Goal: Entertainment & Leisure: Consume media (video, audio)

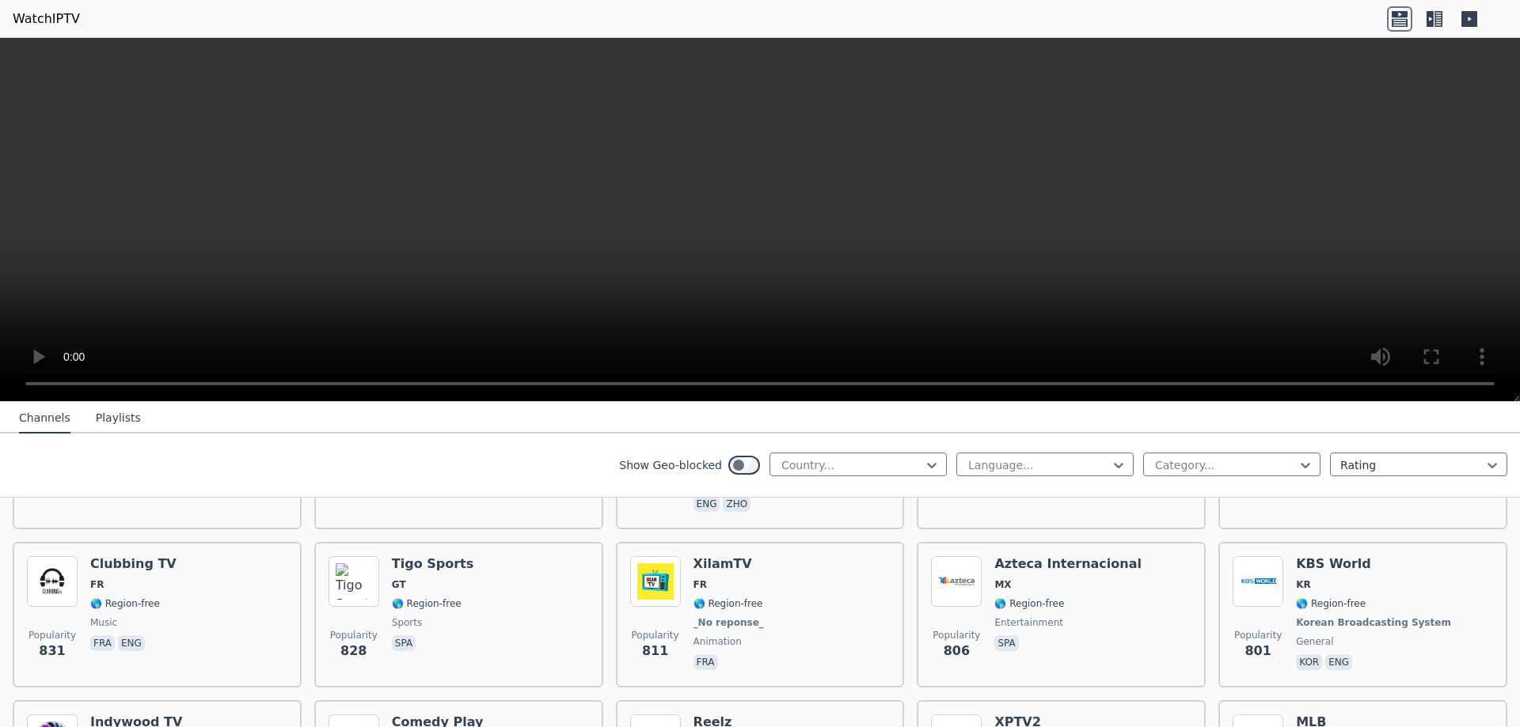
scroll to position [2850, 0]
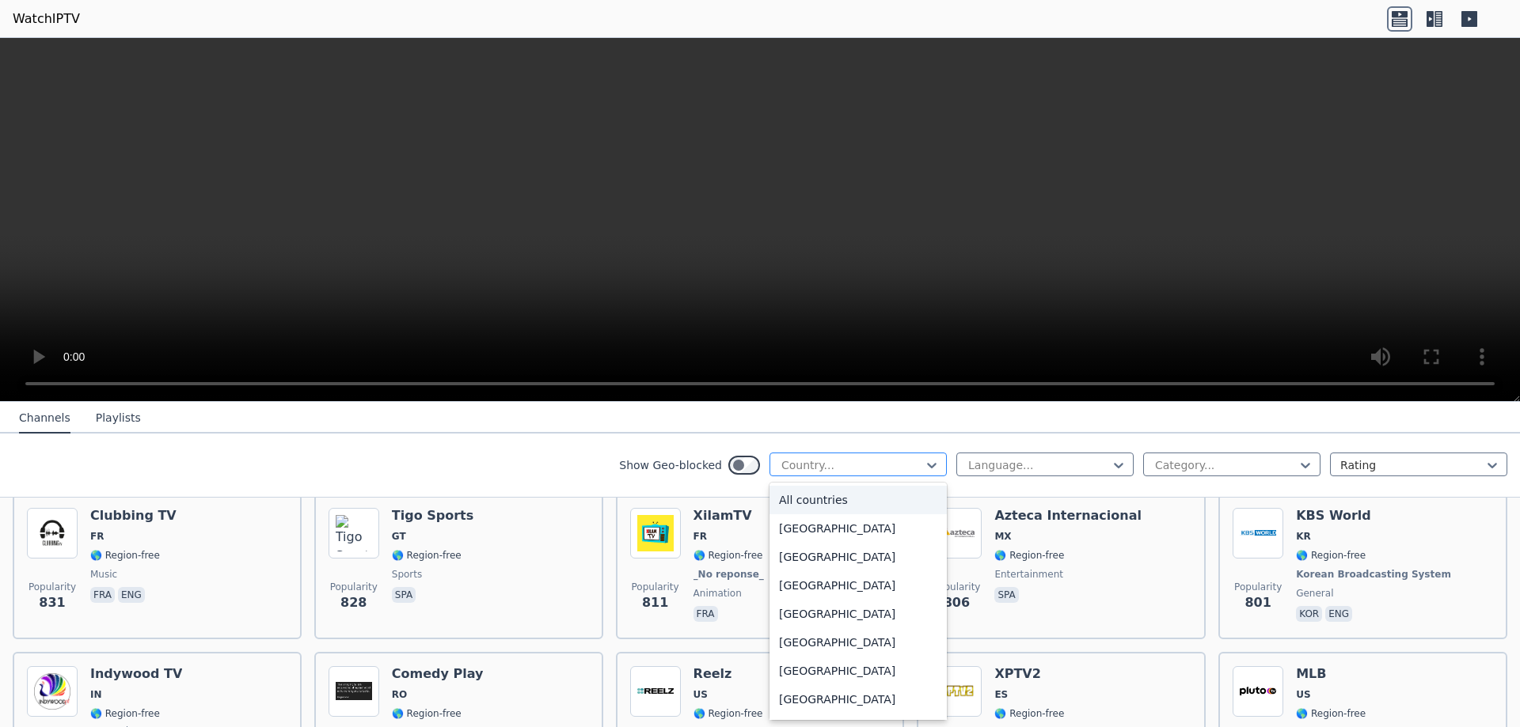
click at [911, 461] on div at bounding box center [852, 466] width 144 height 16
type input "****"
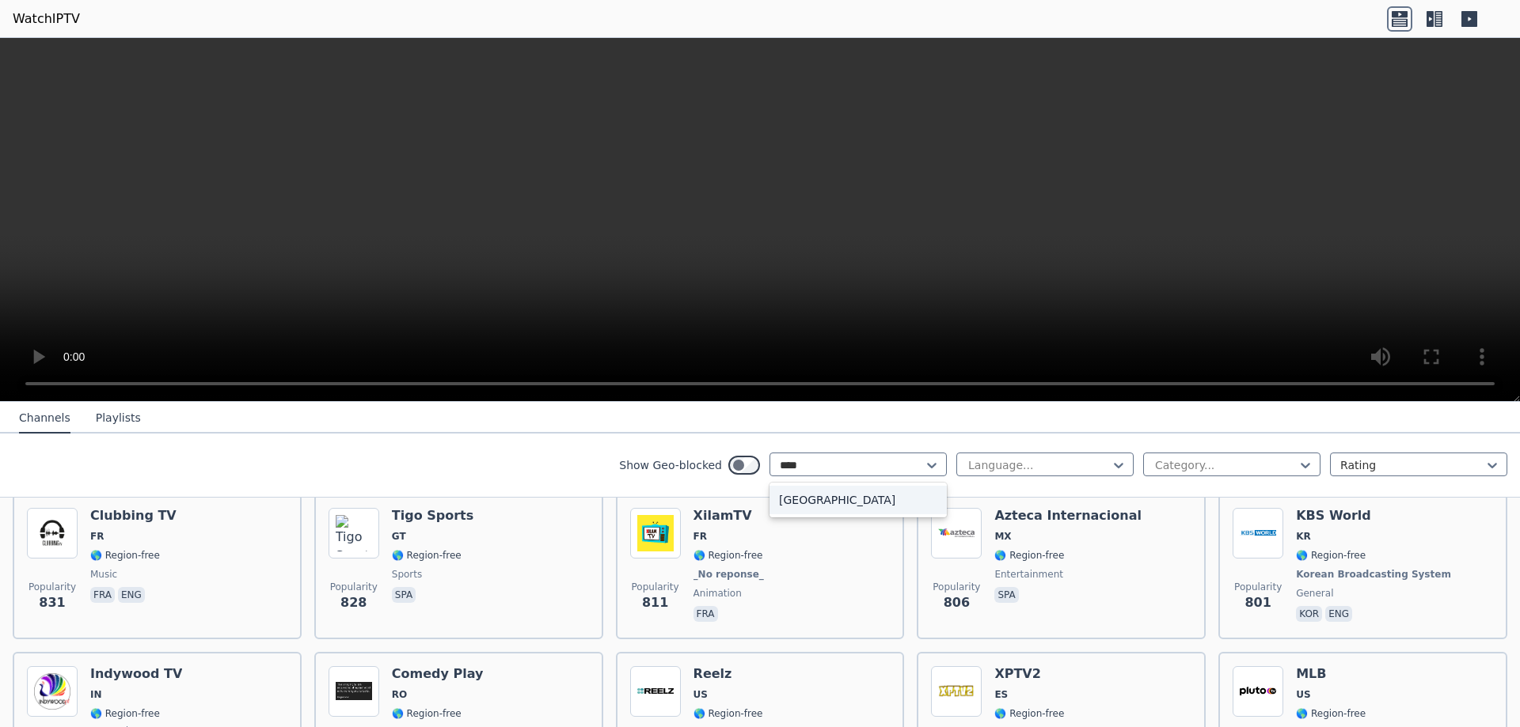
click at [869, 496] on div "[GEOGRAPHIC_DATA]" at bounding box center [857, 500] width 177 height 28
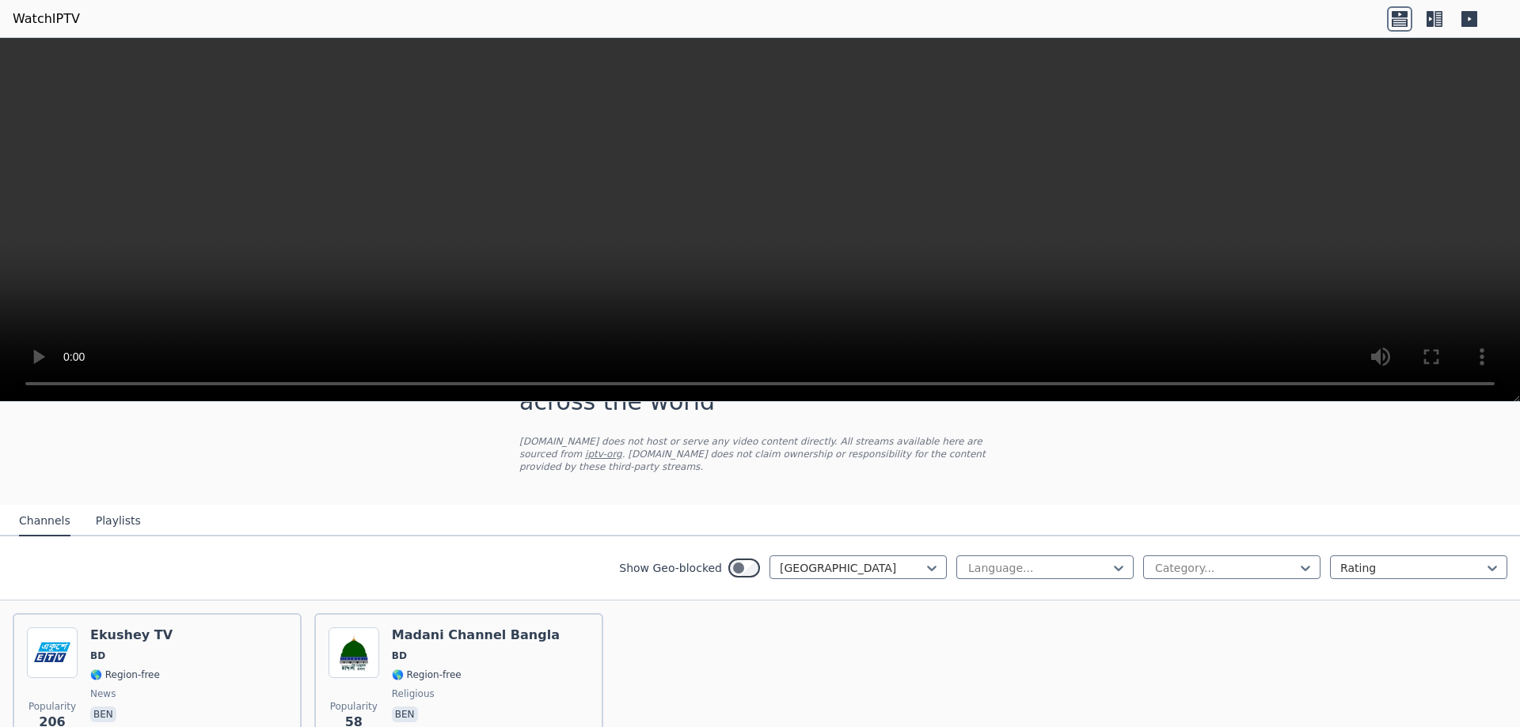
scroll to position [152, 0]
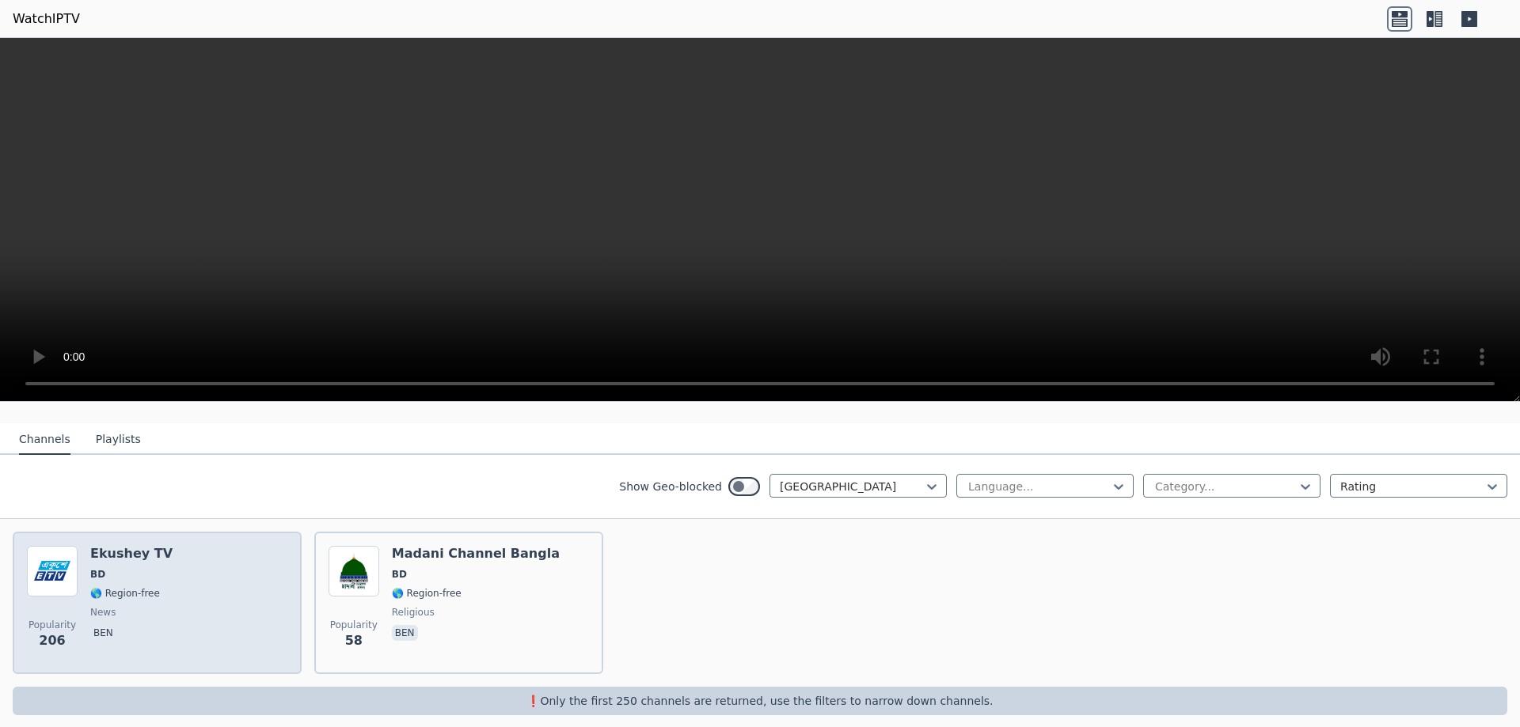
click at [211, 563] on div "Popularity 206 Ekushey TV BD 🌎 Region-free news ben" at bounding box center [157, 603] width 260 height 114
click at [108, 554] on div "Ekushey TV BD 🌎 Region-free news ben" at bounding box center [131, 603] width 82 height 114
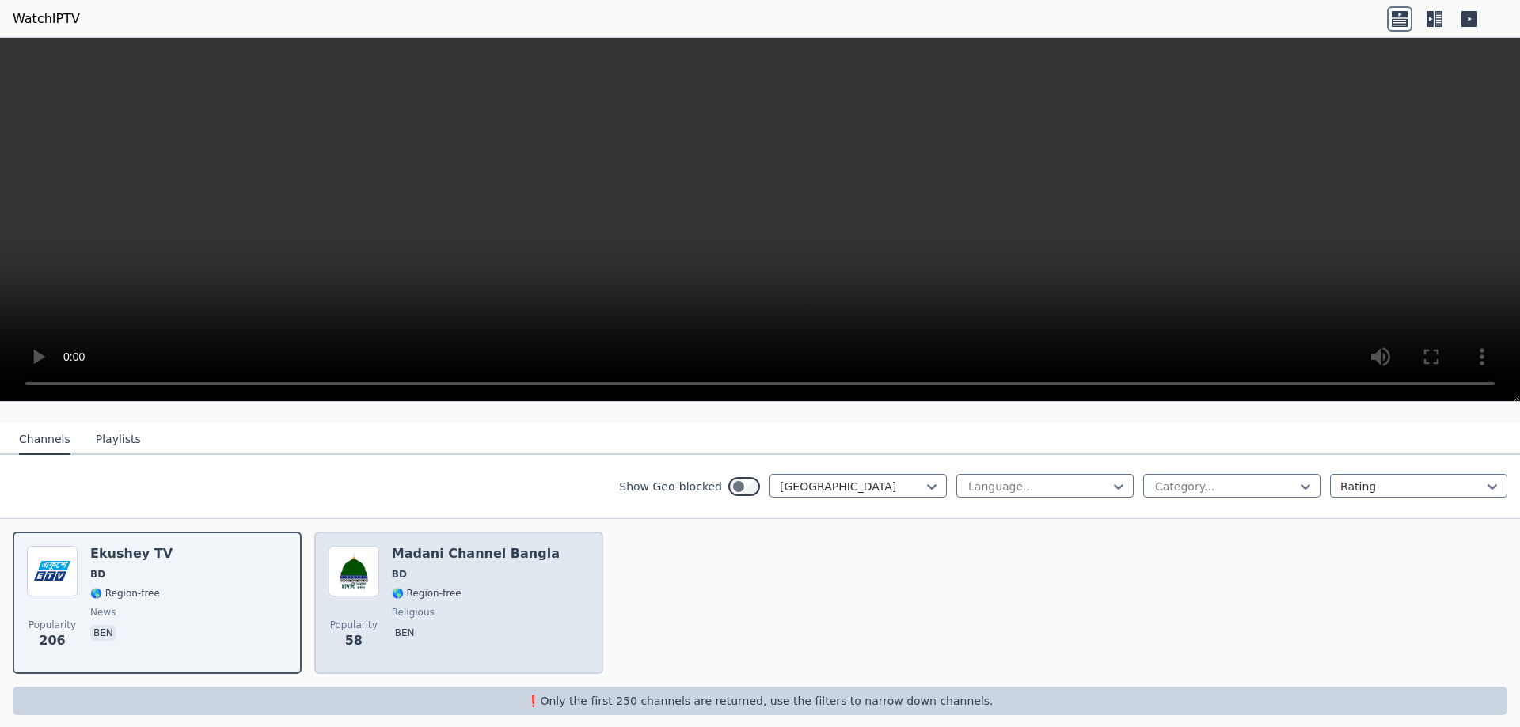
click at [378, 575] on div "Popularity 58 Madani Channel Bangla BD 🌎 Region-free religious ben" at bounding box center [459, 603] width 260 height 114
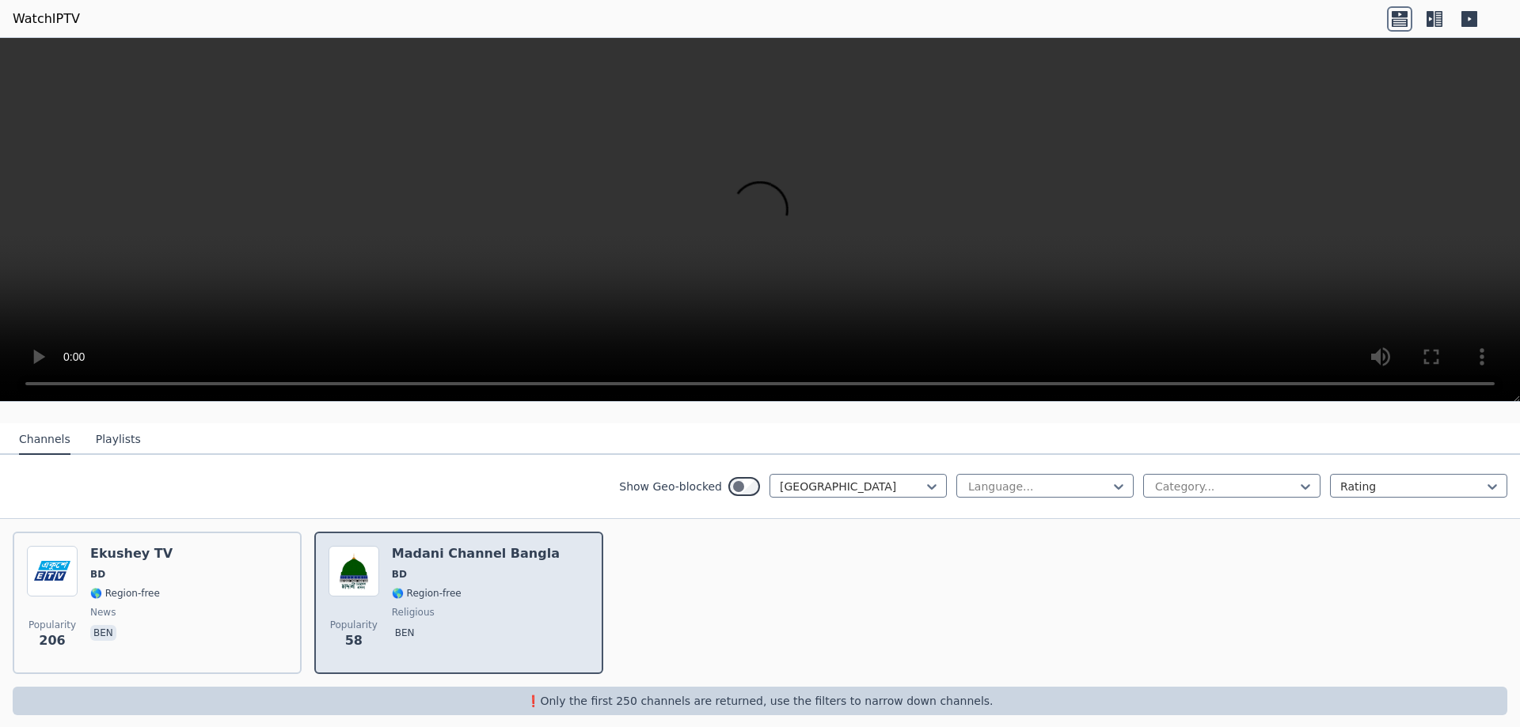
click at [378, 575] on div "Popularity 58 Madani Channel Bangla BD 🌎 Region-free religious ben" at bounding box center [459, 603] width 260 height 114
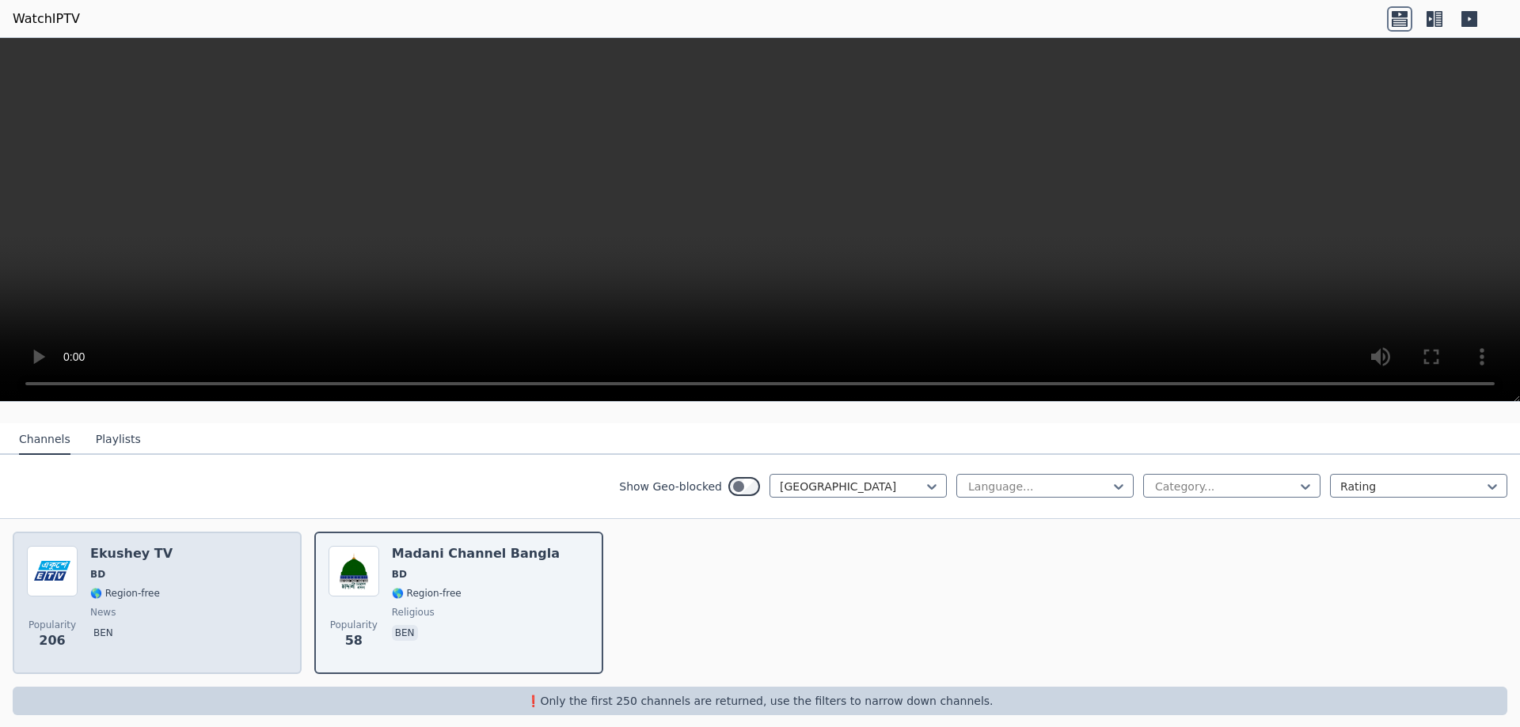
click at [216, 567] on div "Popularity 206 Ekushey TV BD 🌎 Region-free news ben" at bounding box center [157, 603] width 260 height 114
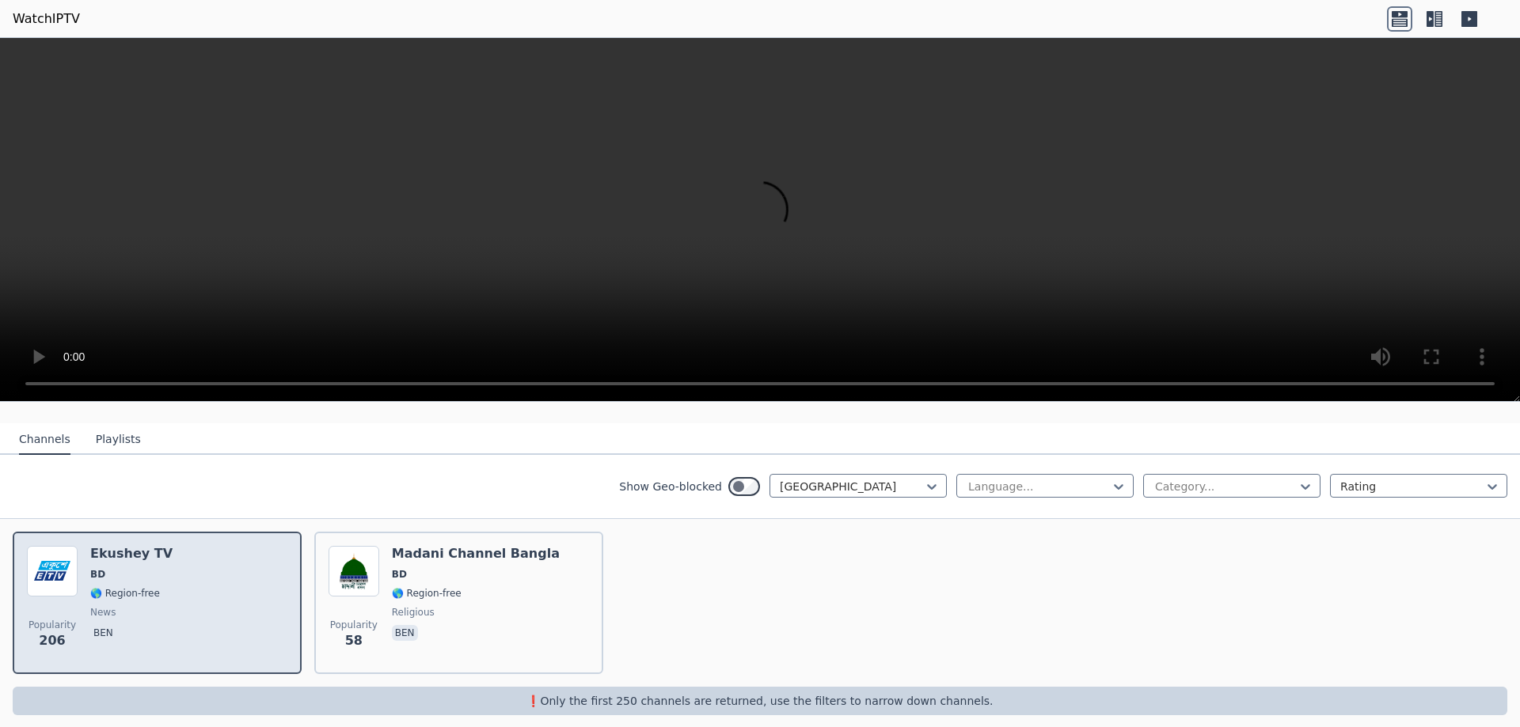
click at [216, 567] on div "Popularity 206 Ekushey TV BD 🌎 Region-free news ben" at bounding box center [157, 603] width 260 height 114
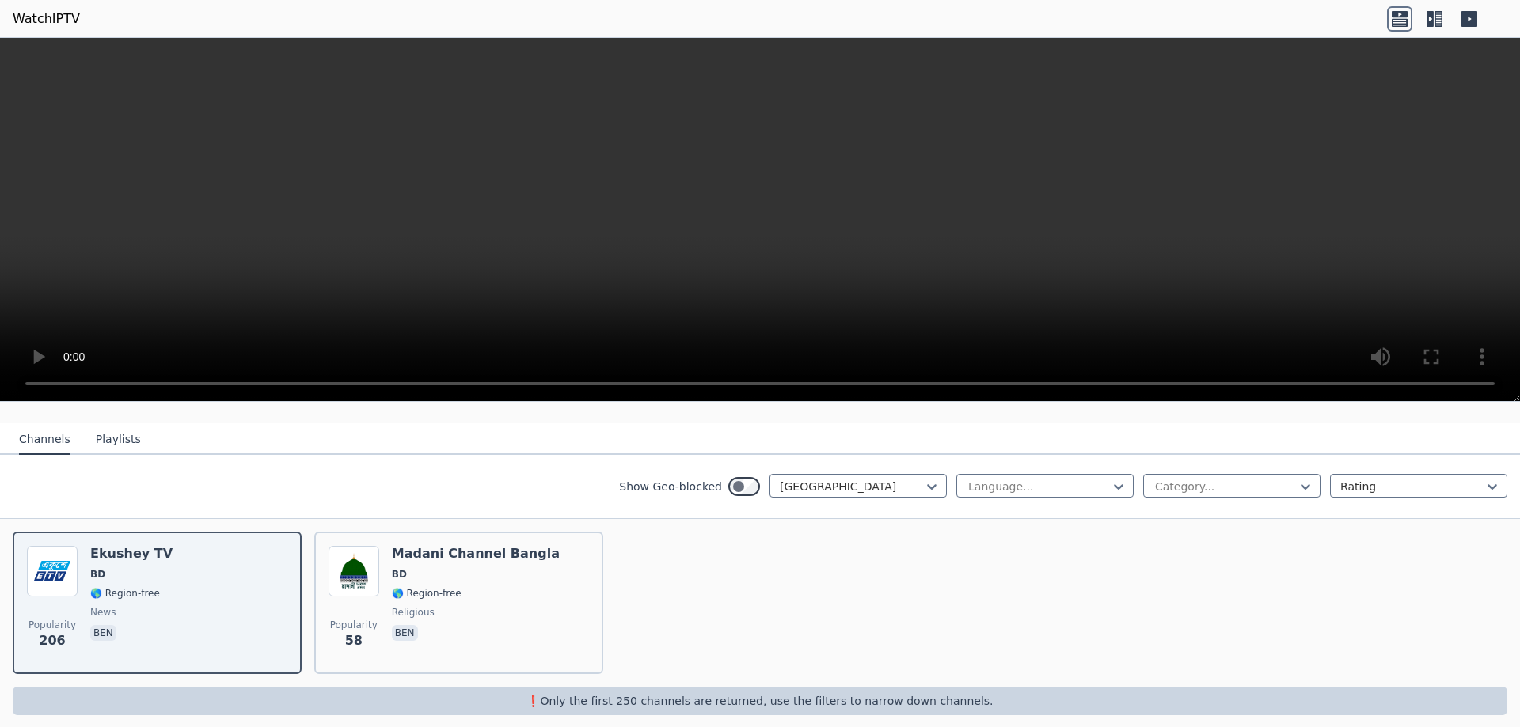
click at [261, 296] on video at bounding box center [760, 220] width 1520 height 364
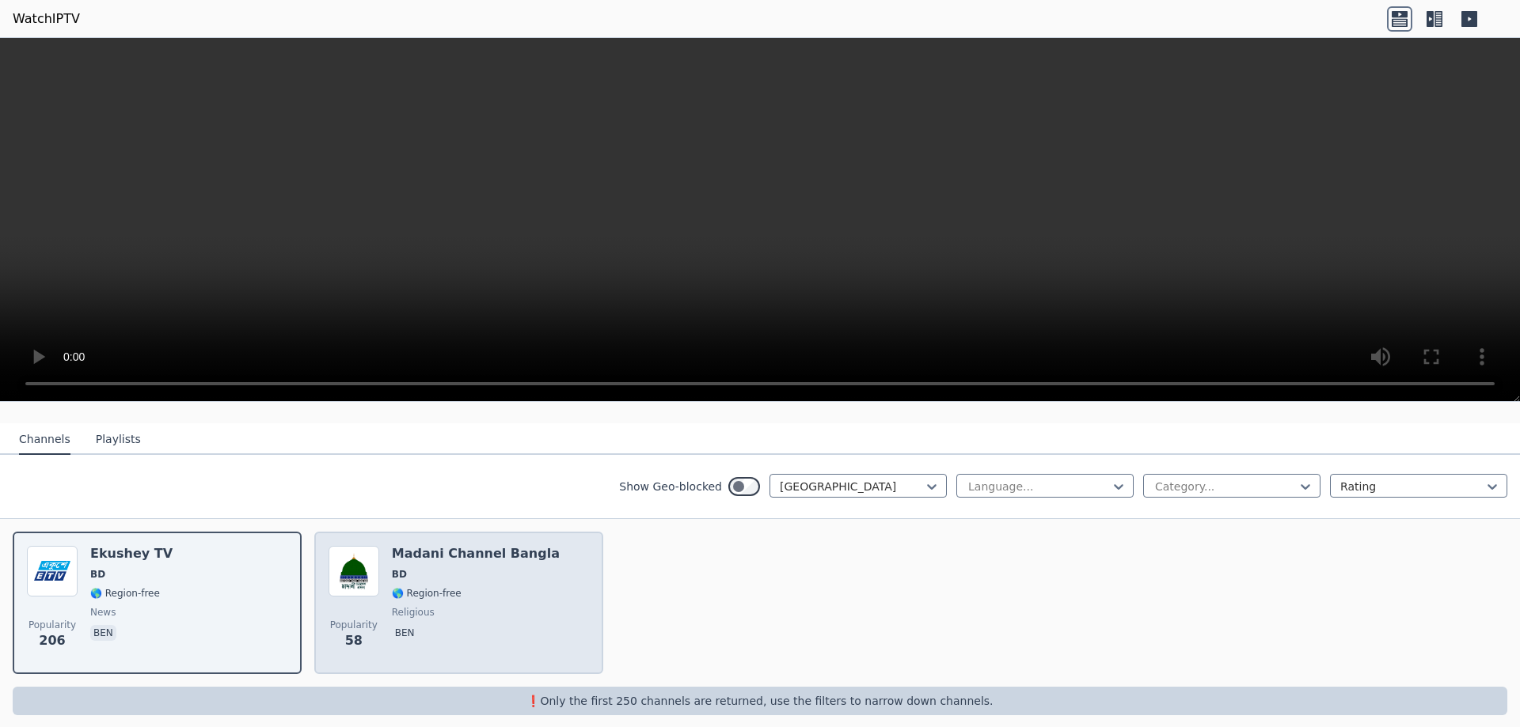
click at [453, 554] on div "Madani Channel Bangla BD 🌎 Region-free religious ben" at bounding box center [476, 603] width 168 height 114
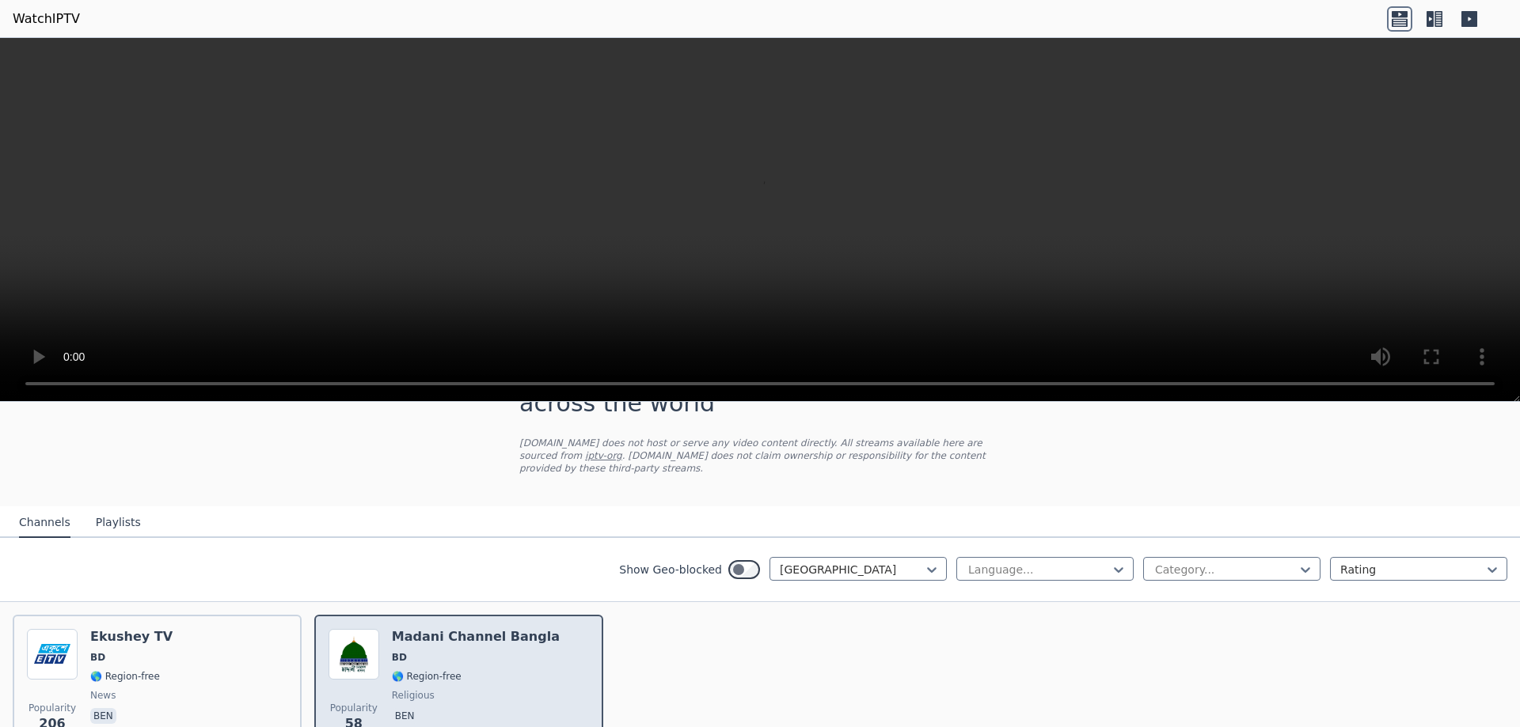
scroll to position [0, 0]
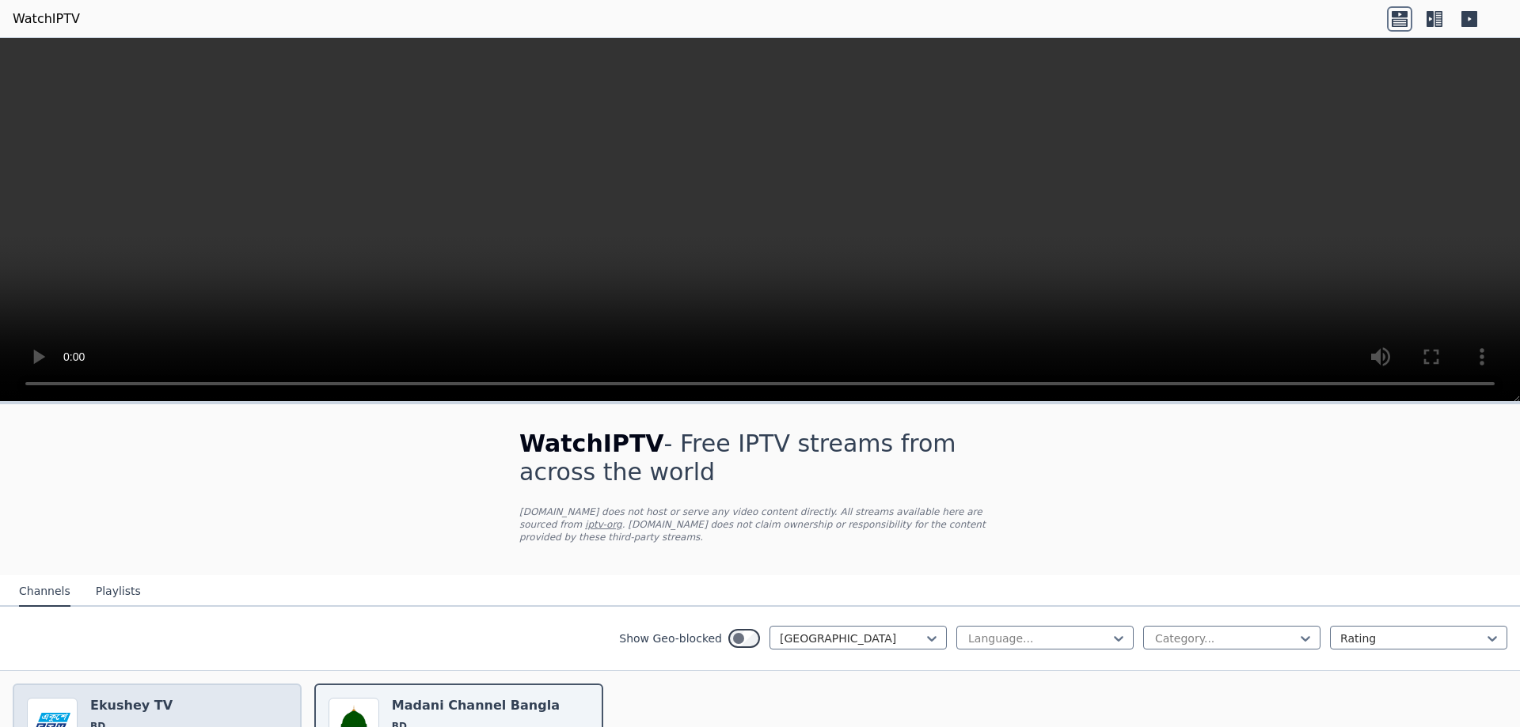
click at [370, 245] on video at bounding box center [760, 220] width 1520 height 364
click at [386, 276] on video at bounding box center [760, 220] width 1520 height 364
click at [407, 698] on h6 "Madani Channel Bangla" at bounding box center [476, 706] width 168 height 16
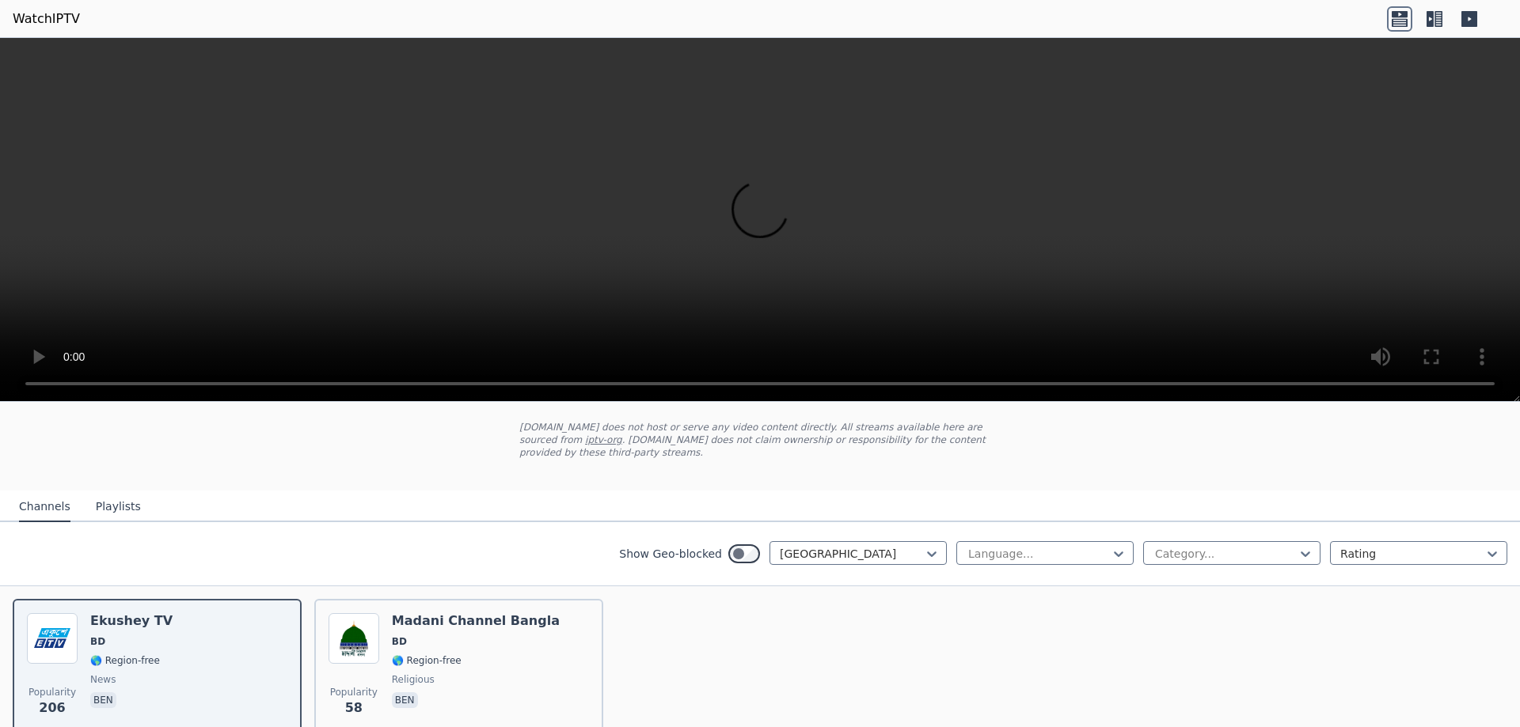
scroll to position [152, 0]
